Goal: Task Accomplishment & Management: Use online tool/utility

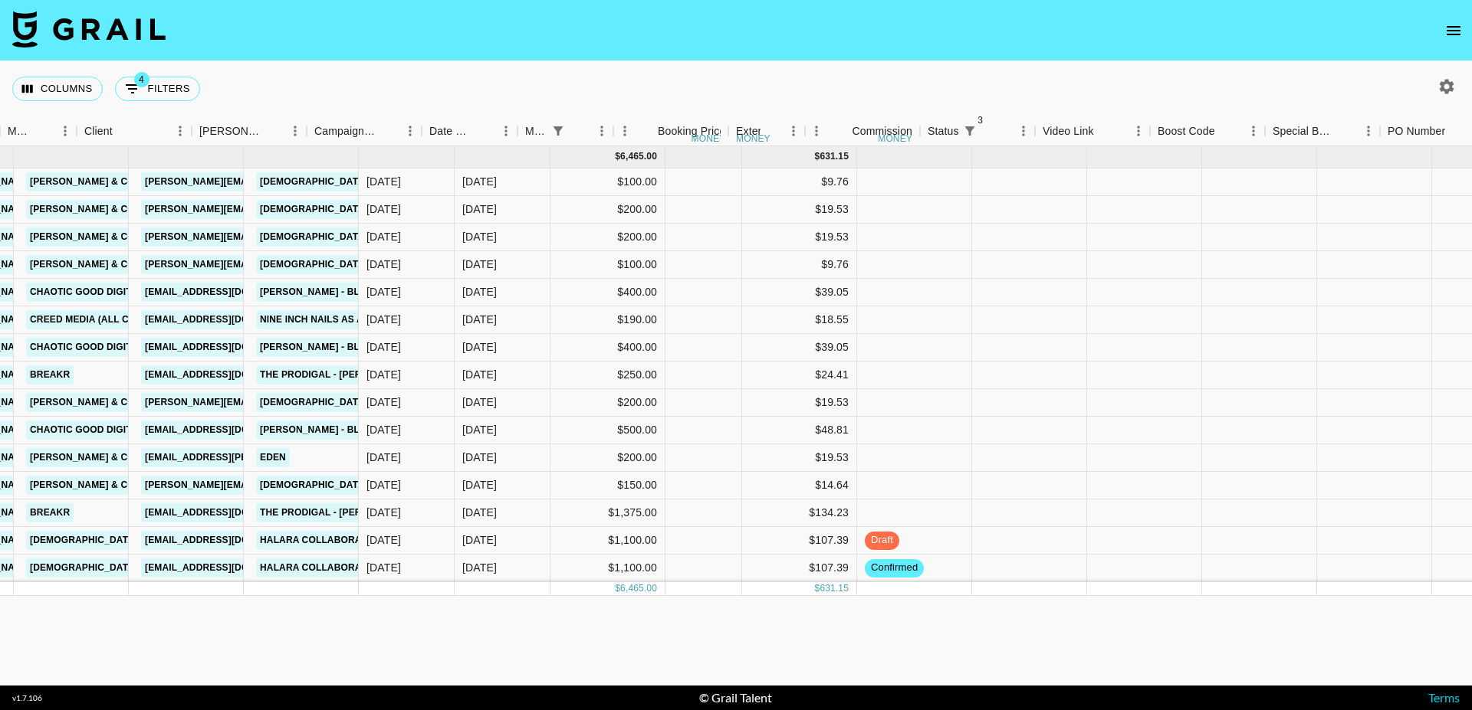
scroll to position [0, 575]
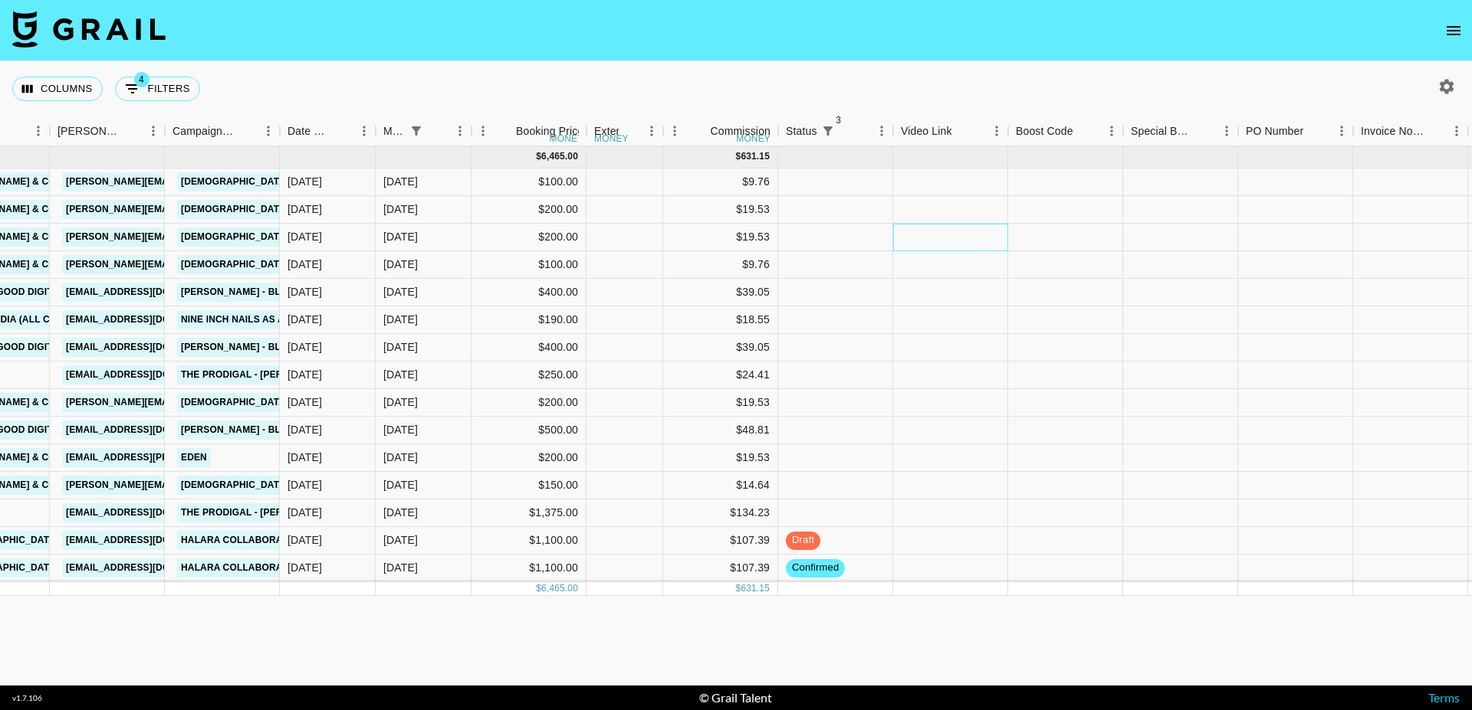
click at [910, 246] on div at bounding box center [950, 238] width 115 height 28
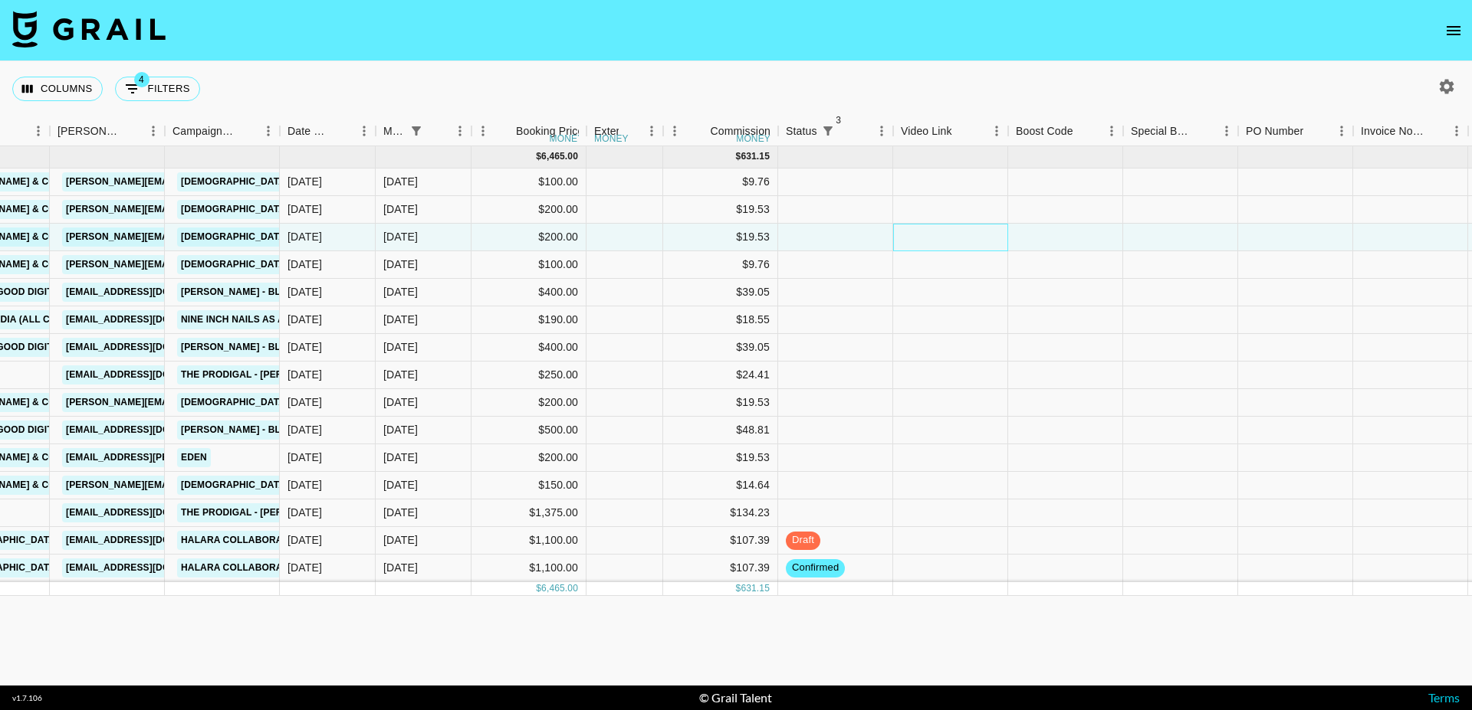
click at [910, 246] on div at bounding box center [950, 238] width 115 height 28
type input "[URL][DOMAIN_NAME][DOMAIN_NAME]"
click at [910, 244] on div at bounding box center [1065, 238] width 115 height 28
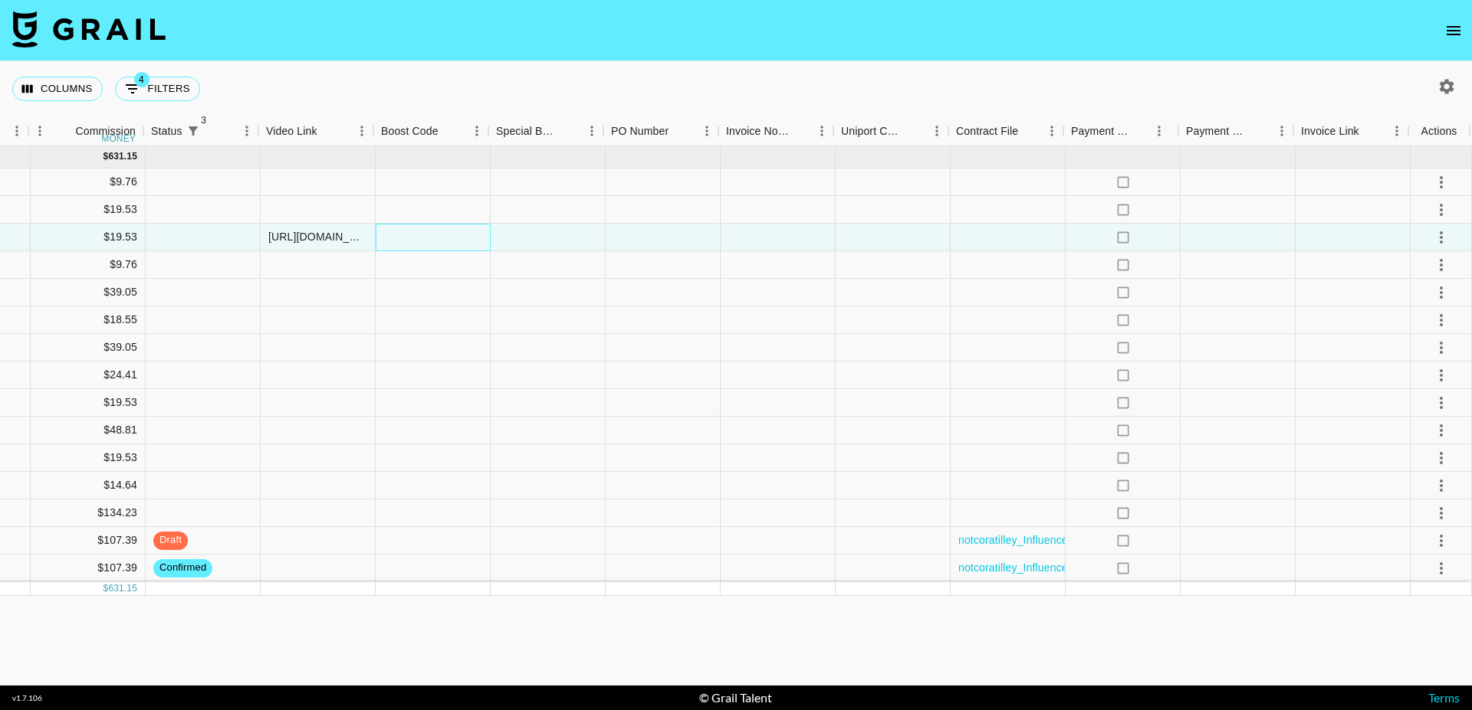
scroll to position [0, 1207]
click at [910, 243] on div at bounding box center [1440, 238] width 61 height 28
click at [910, 240] on icon "select merge strategy" at bounding box center [1441, 237] width 18 height 18
click at [910, 375] on li "Approve" at bounding box center [1422, 381] width 100 height 28
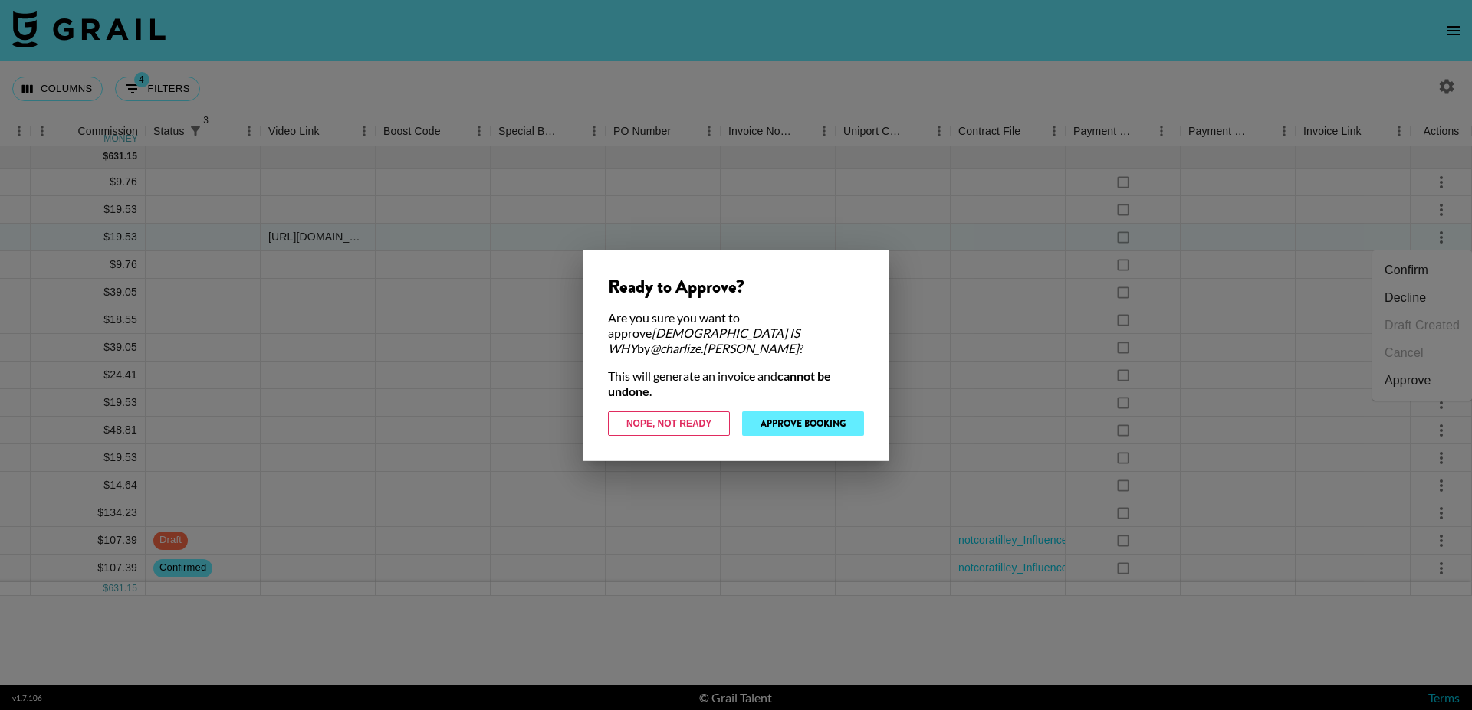
click at [803, 426] on button "Approve Booking" at bounding box center [803, 424] width 122 height 25
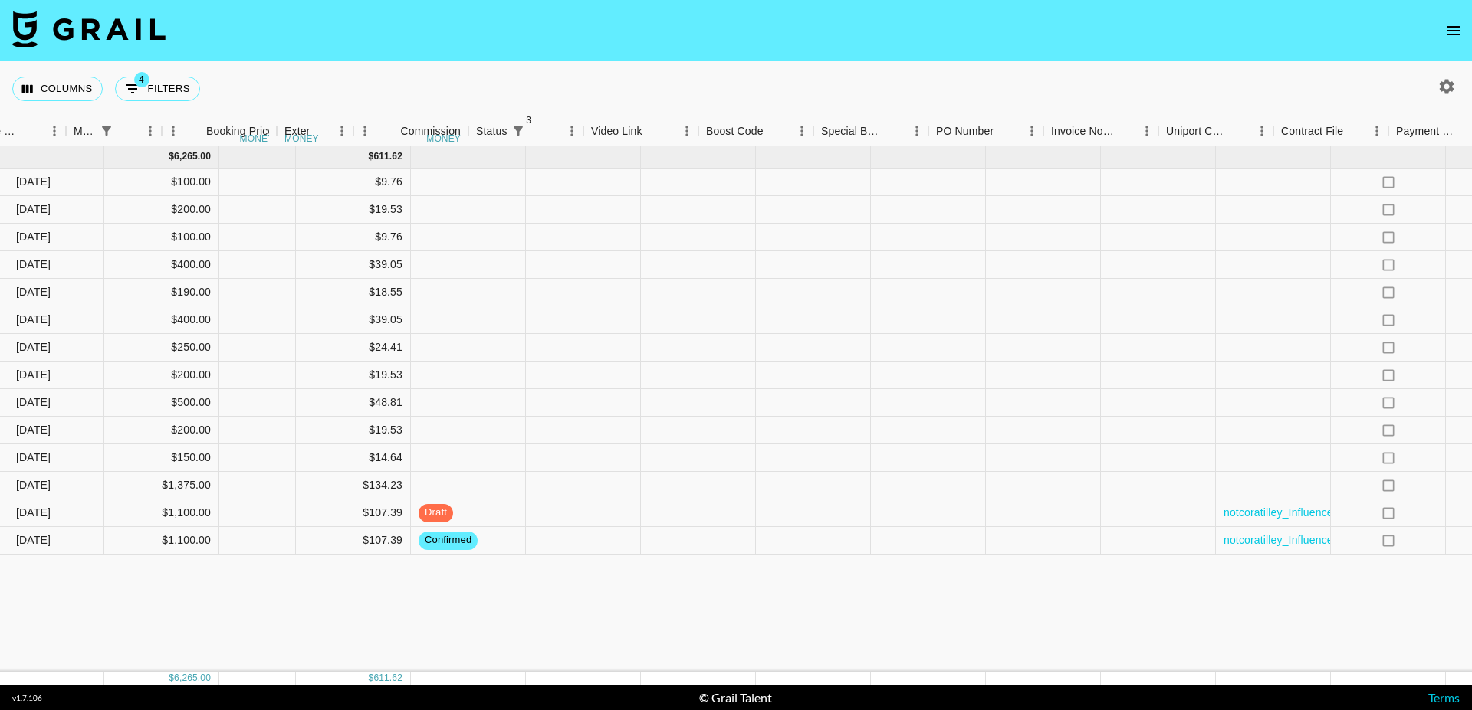
scroll to position [0, 773]
